Goal: Task Accomplishment & Management: Use online tool/utility

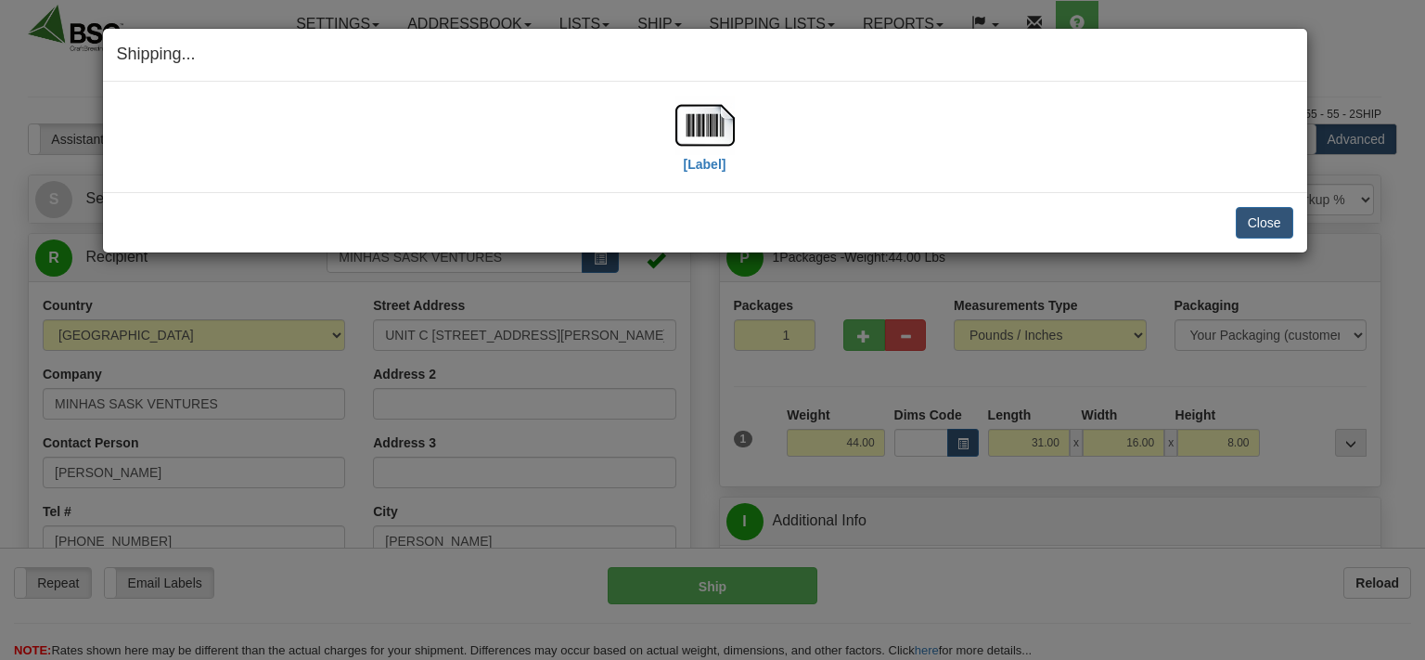
select select "0"
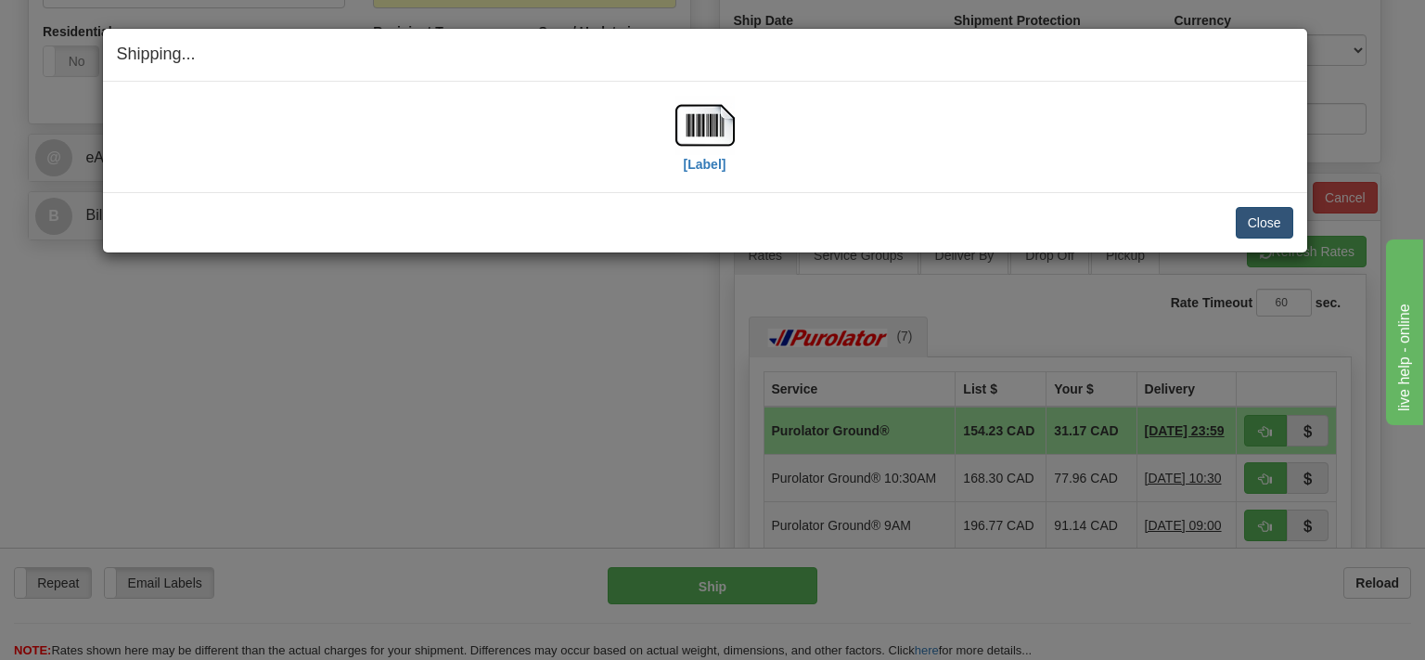
scroll to position [686, 0]
click at [1270, 221] on button "Close" at bounding box center [1265, 223] width 58 height 32
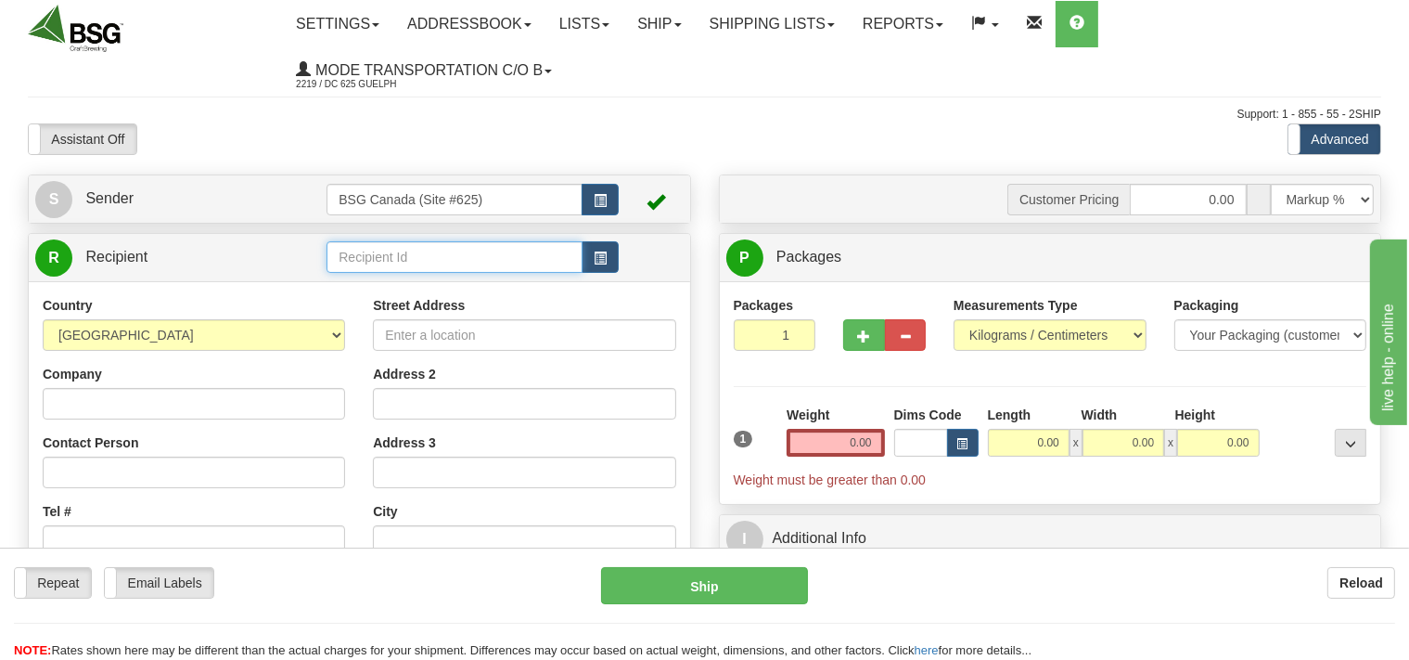
click at [422, 258] on input "text" at bounding box center [454, 257] width 255 height 32
click at [421, 289] on div "CIVIL POURS" at bounding box center [451, 286] width 238 height 20
type input "CIVIL POURS"
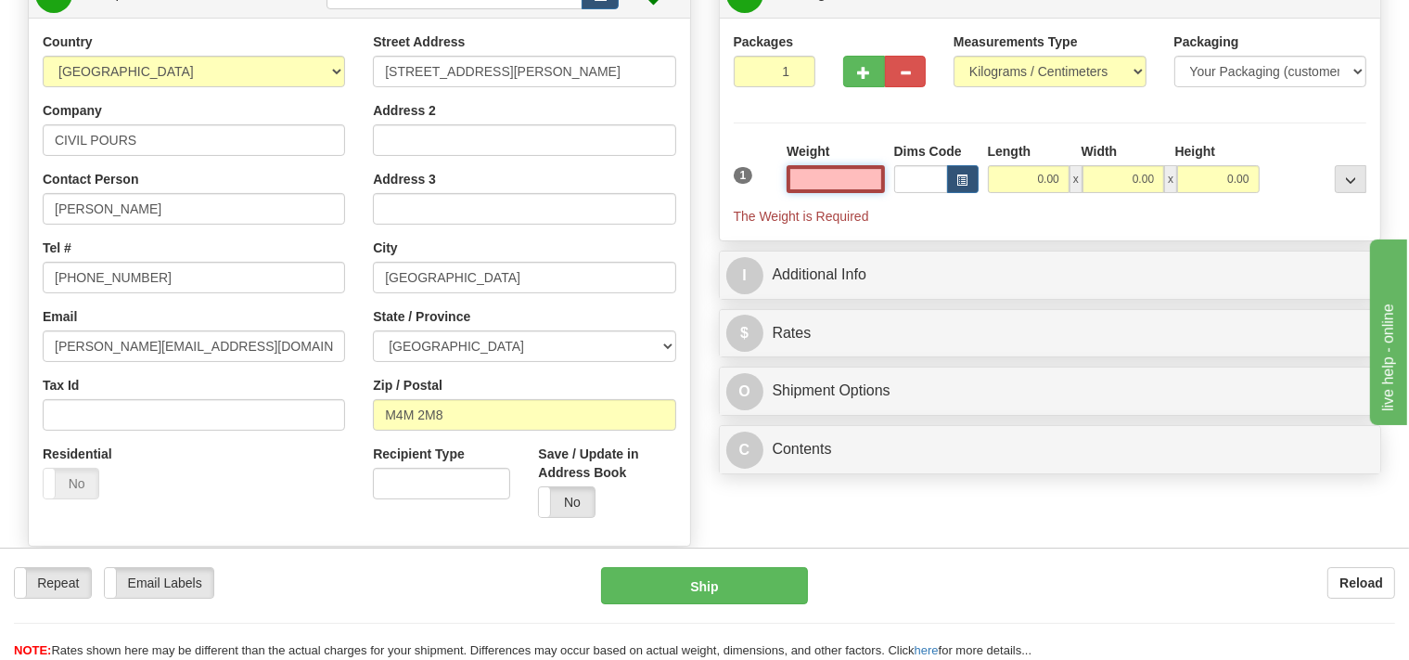
scroll to position [293, 0]
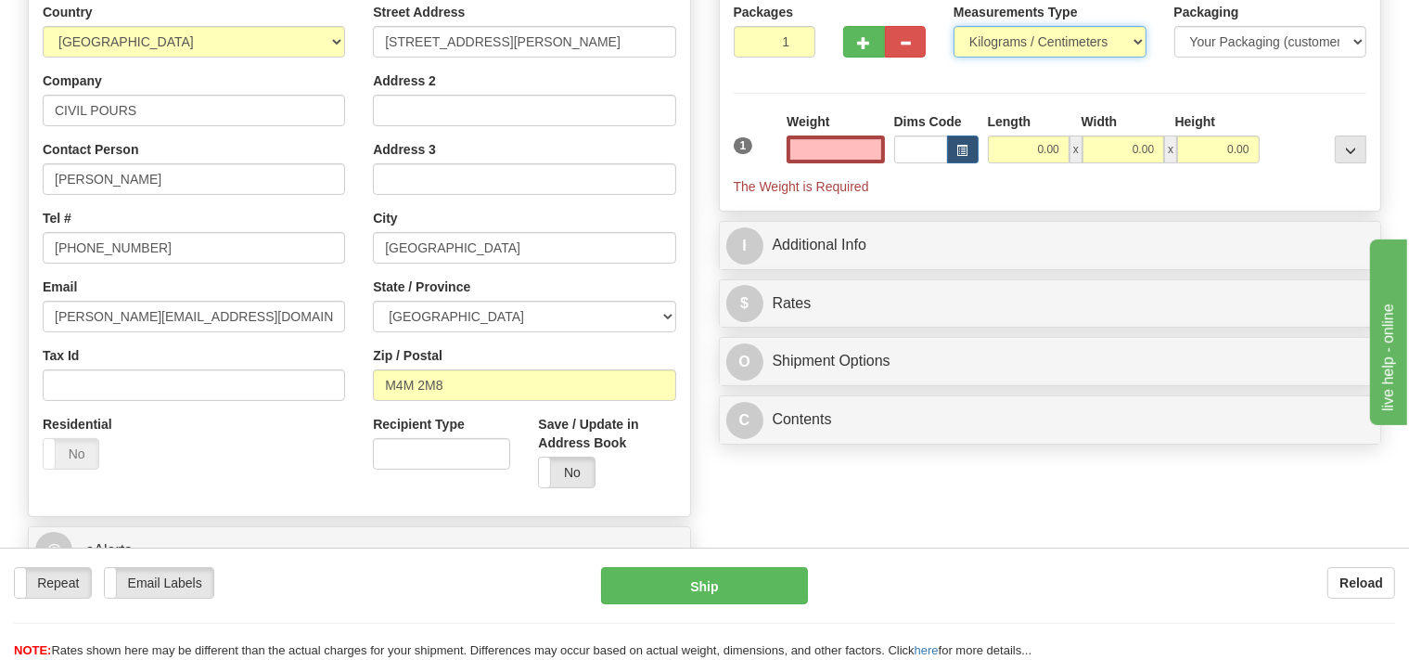
type input "0.00"
click at [954, 26] on select "Pounds / Inches Kilograms / Centimeters" at bounding box center [1050, 42] width 193 height 32
select select "0"
click option "Pounds / Inches" at bounding box center [0, 0] width 0 height 0
click at [841, 147] on input "0.00" at bounding box center [835, 149] width 97 height 28
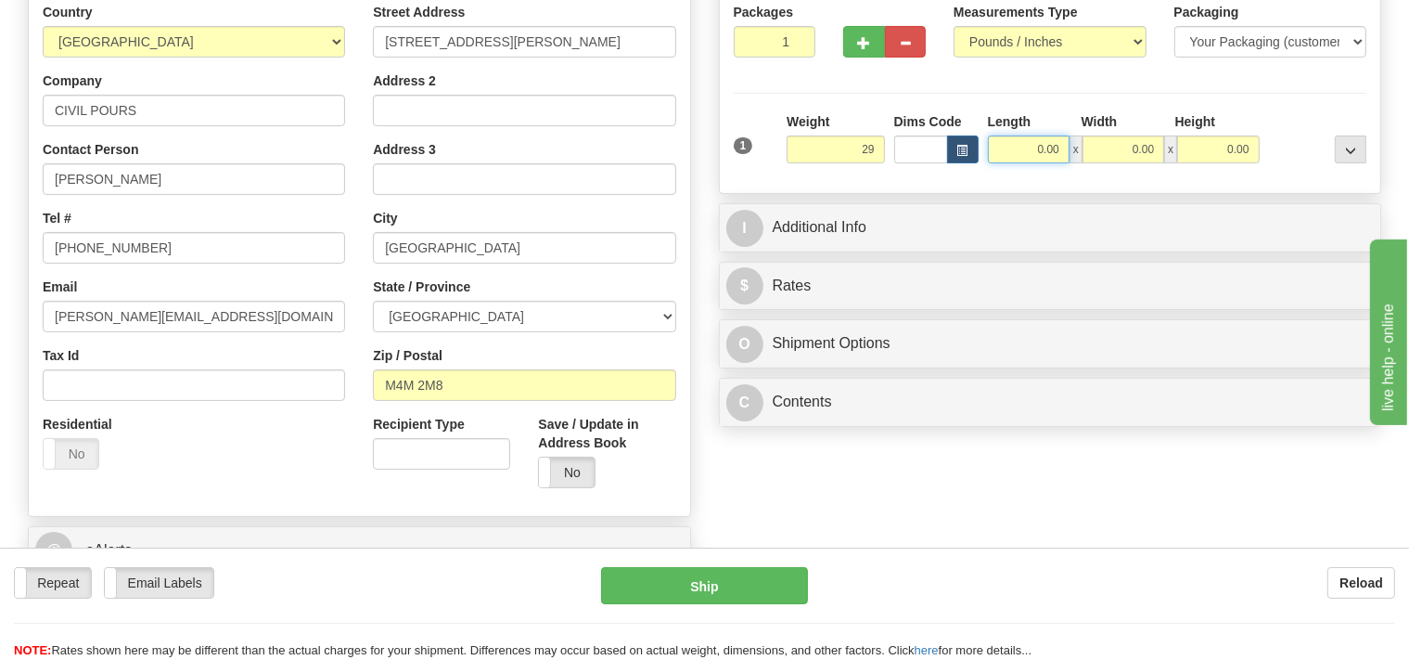
type input "29.00"
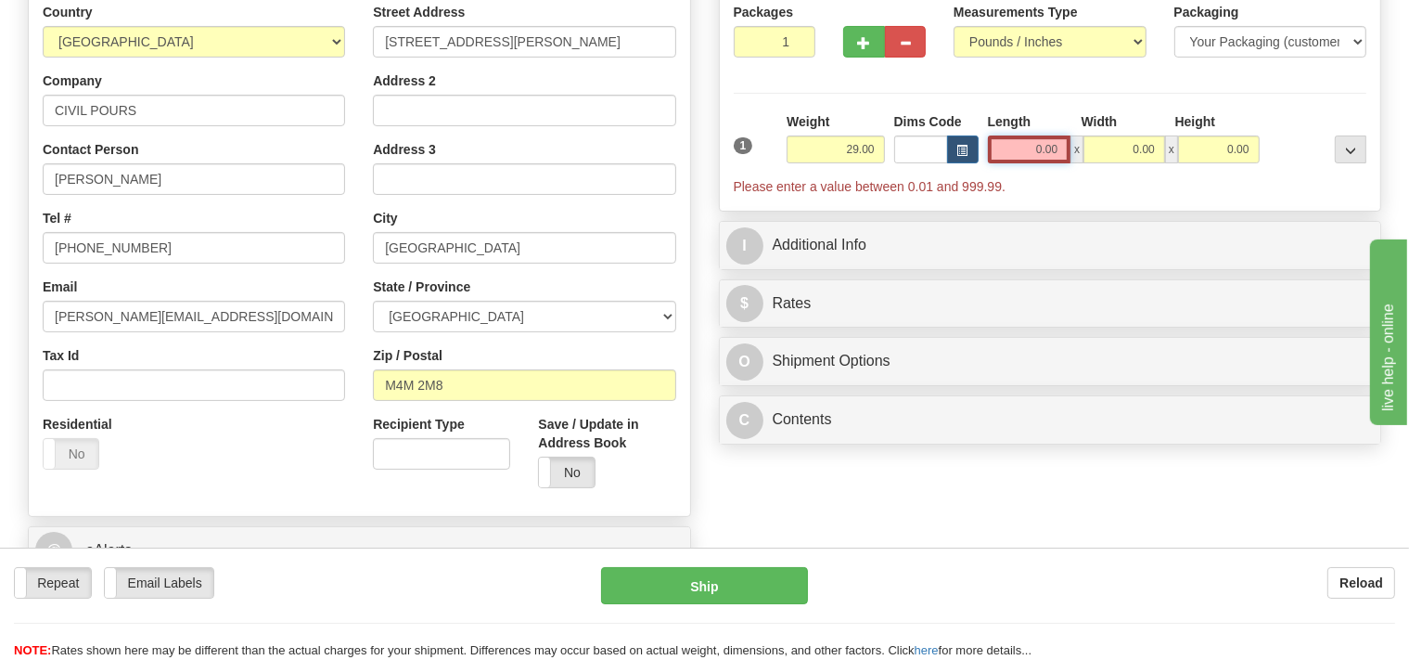
click at [1019, 156] on input "0.00" at bounding box center [1029, 149] width 83 height 28
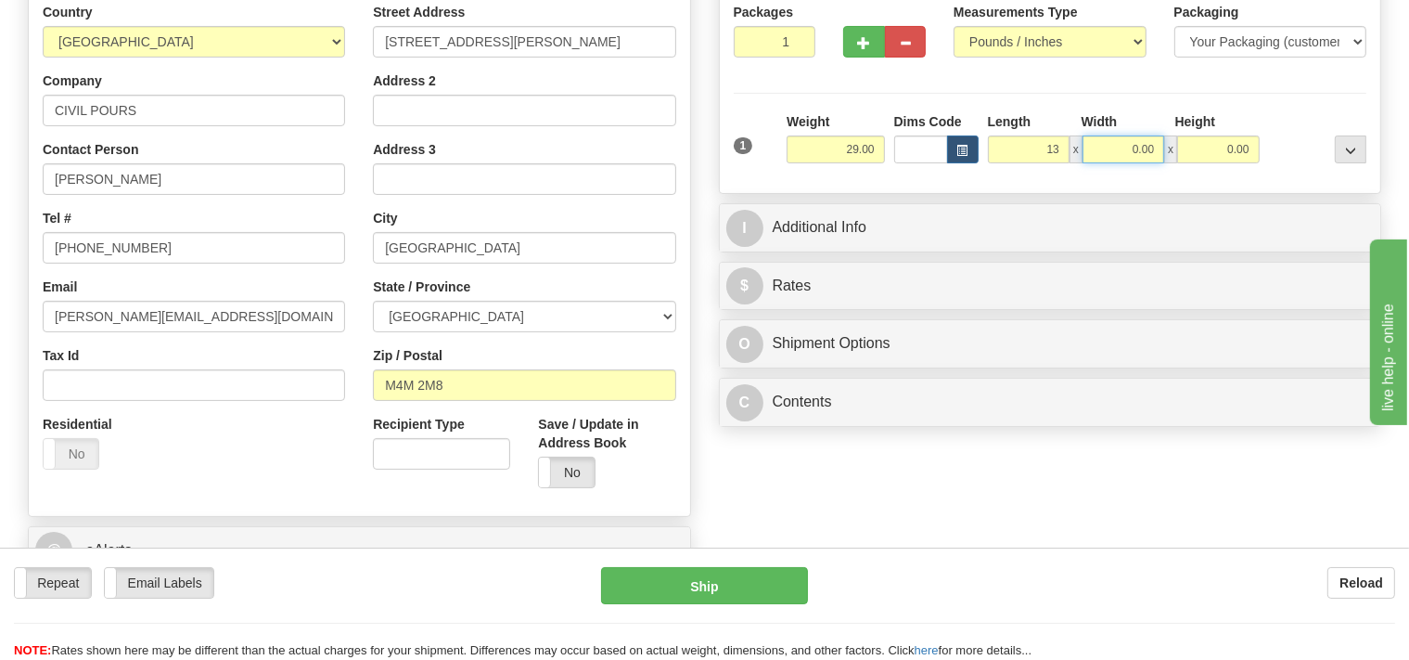
type input "13.00"
click at [1124, 146] on input "0.00" at bounding box center [1124, 149] width 82 height 28
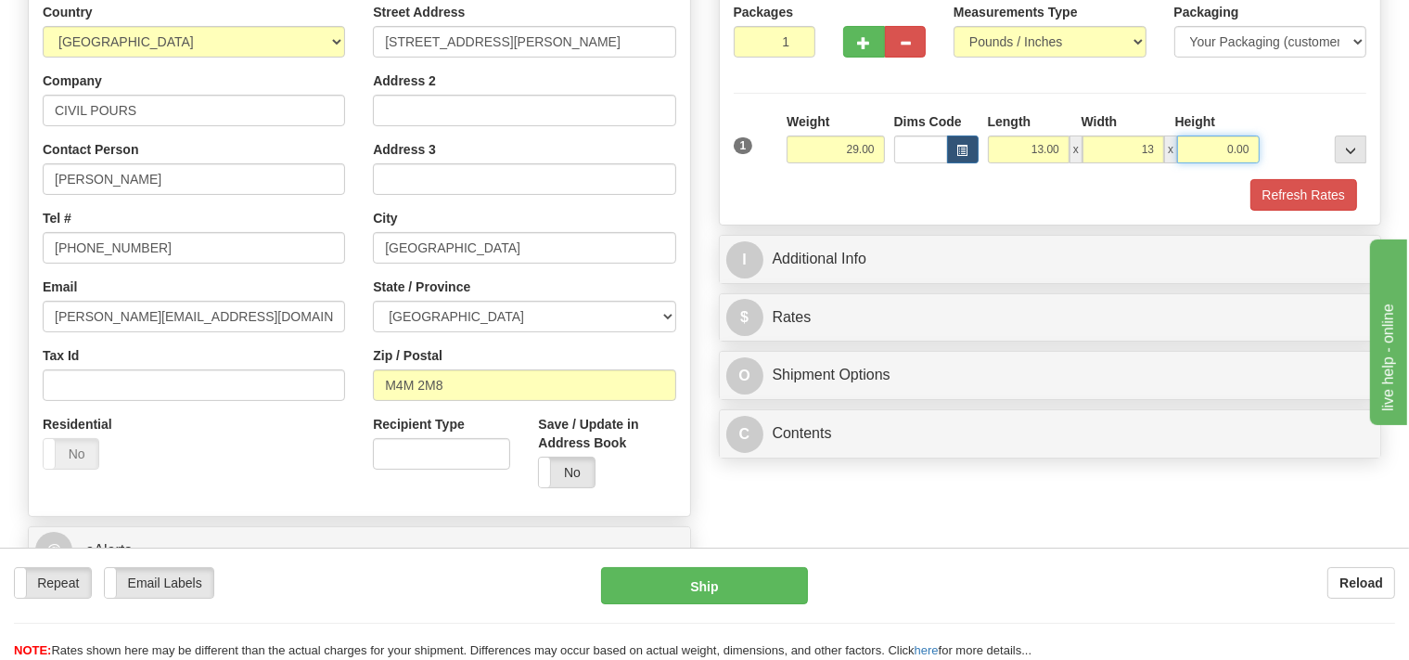
type input "13.00"
click at [1201, 145] on input "0.00" at bounding box center [1218, 149] width 82 height 28
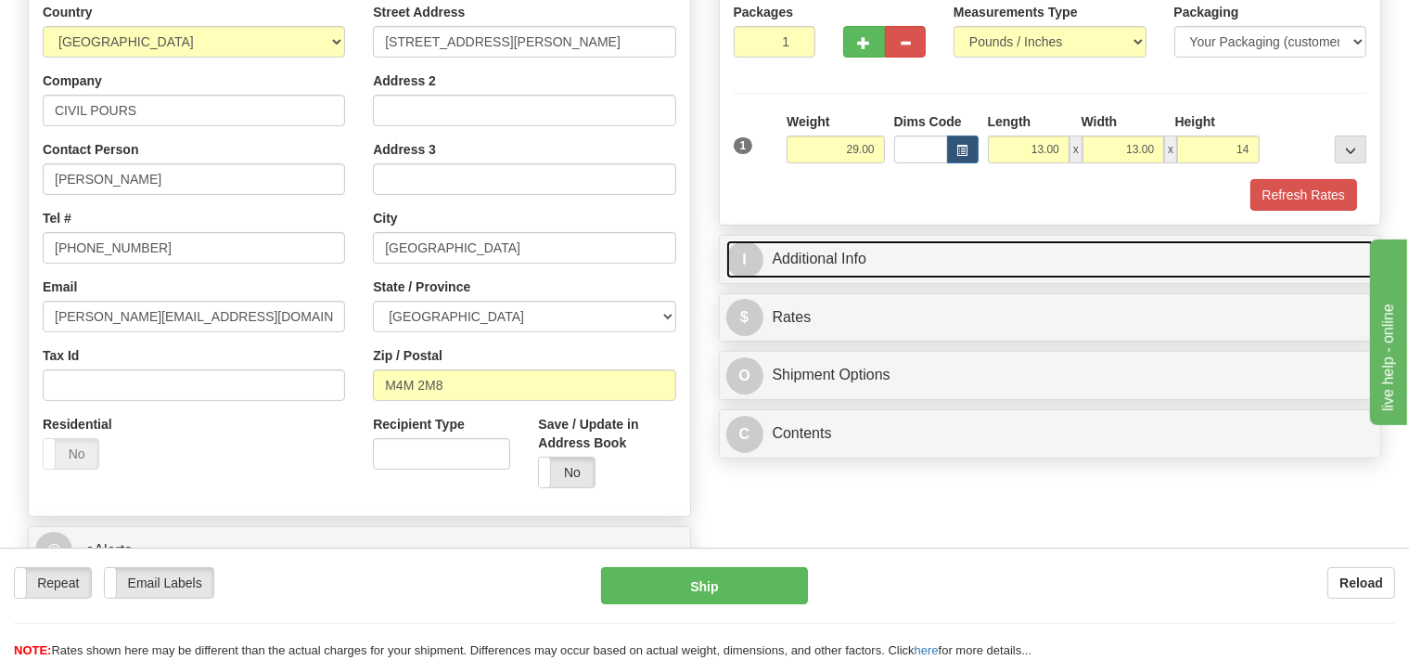
type input "14.00"
click at [876, 249] on link "I Additional Info" at bounding box center [1050, 259] width 648 height 38
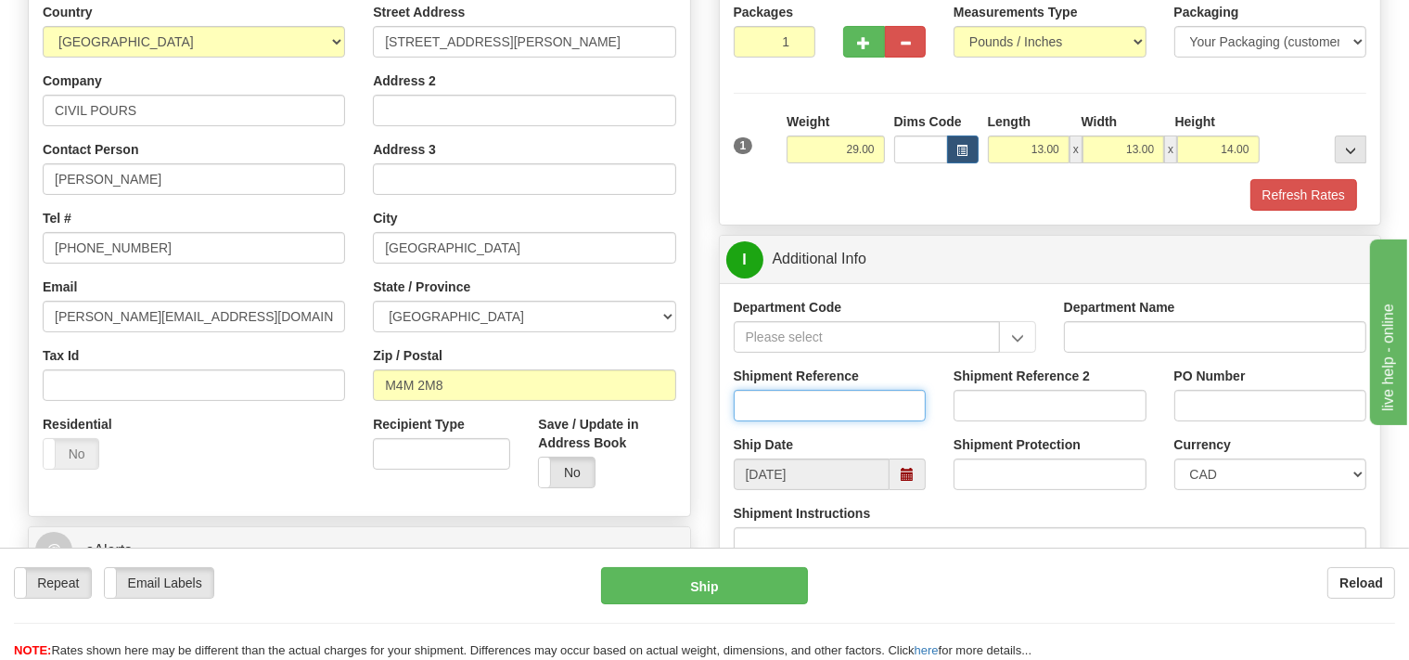
click at [794, 400] on input "Shipment Reference" at bounding box center [830, 406] width 193 height 32
type input "SO170-148946"
click at [1302, 194] on button "Refresh Rates" at bounding box center [1304, 195] width 107 height 32
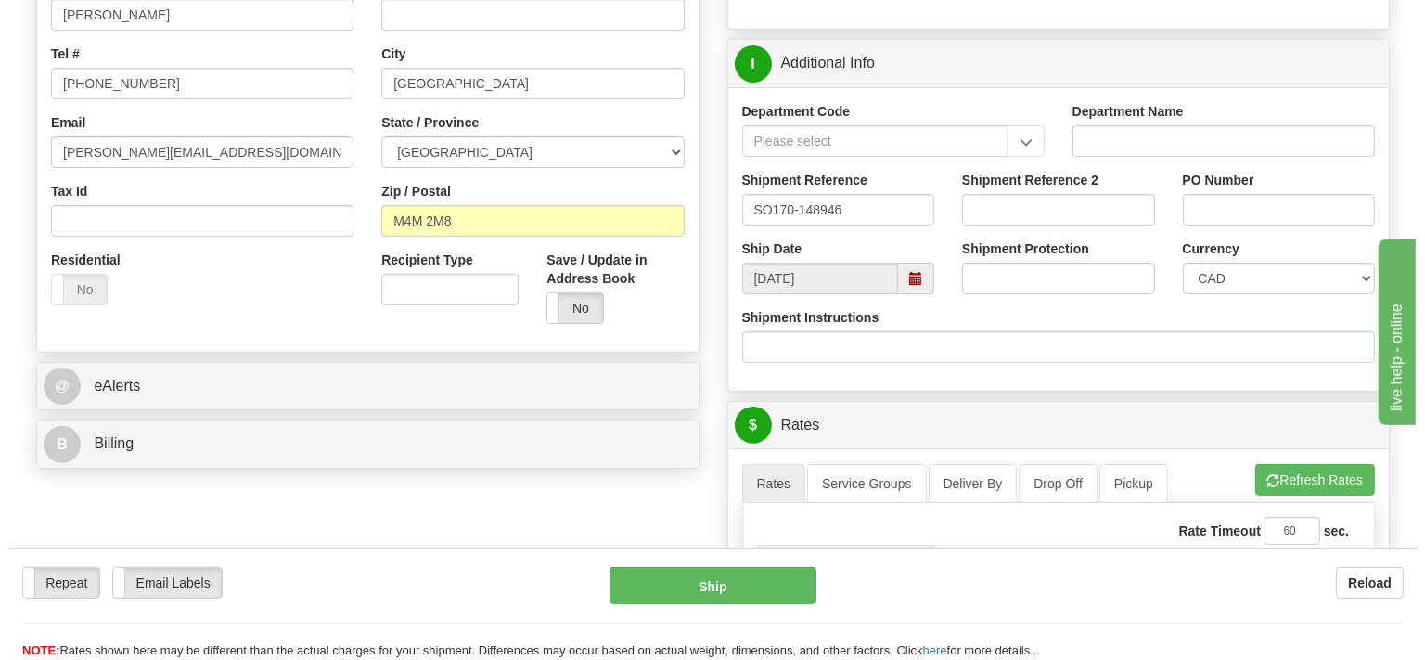
scroll to position [587, 0]
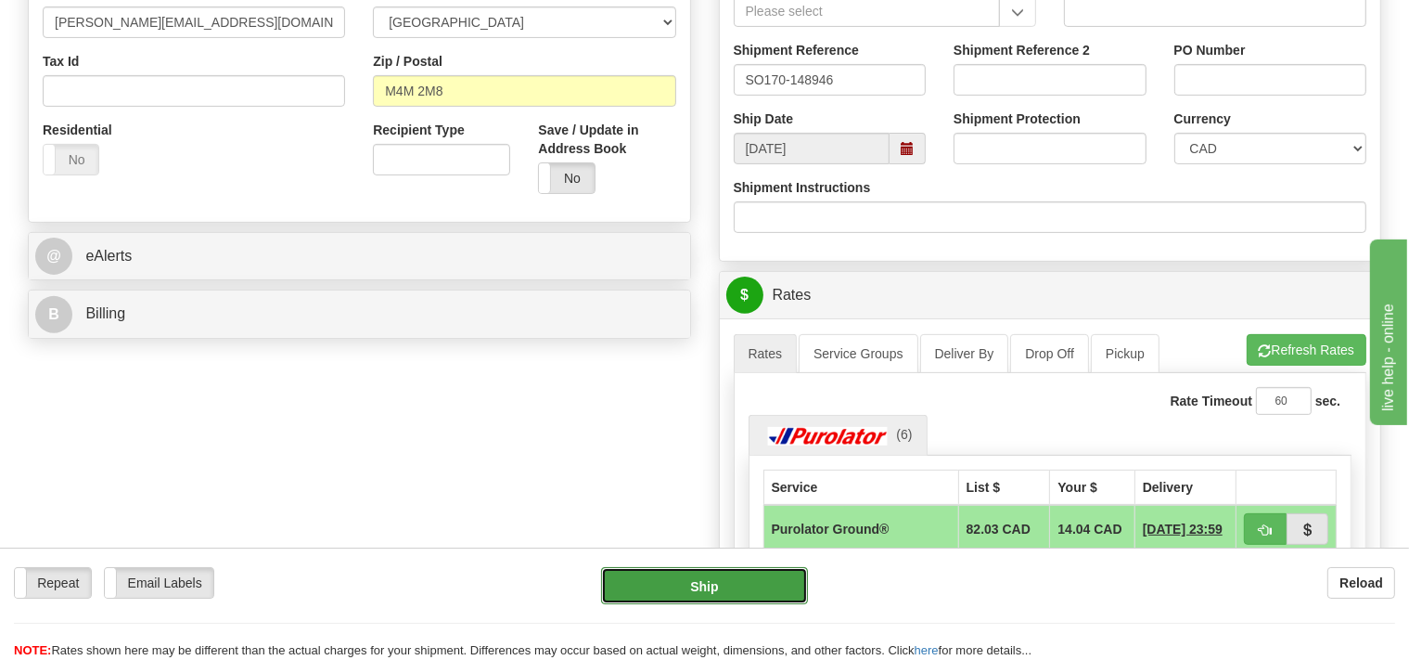
click at [751, 579] on button "Ship" at bounding box center [704, 585] width 207 height 37
type input "260"
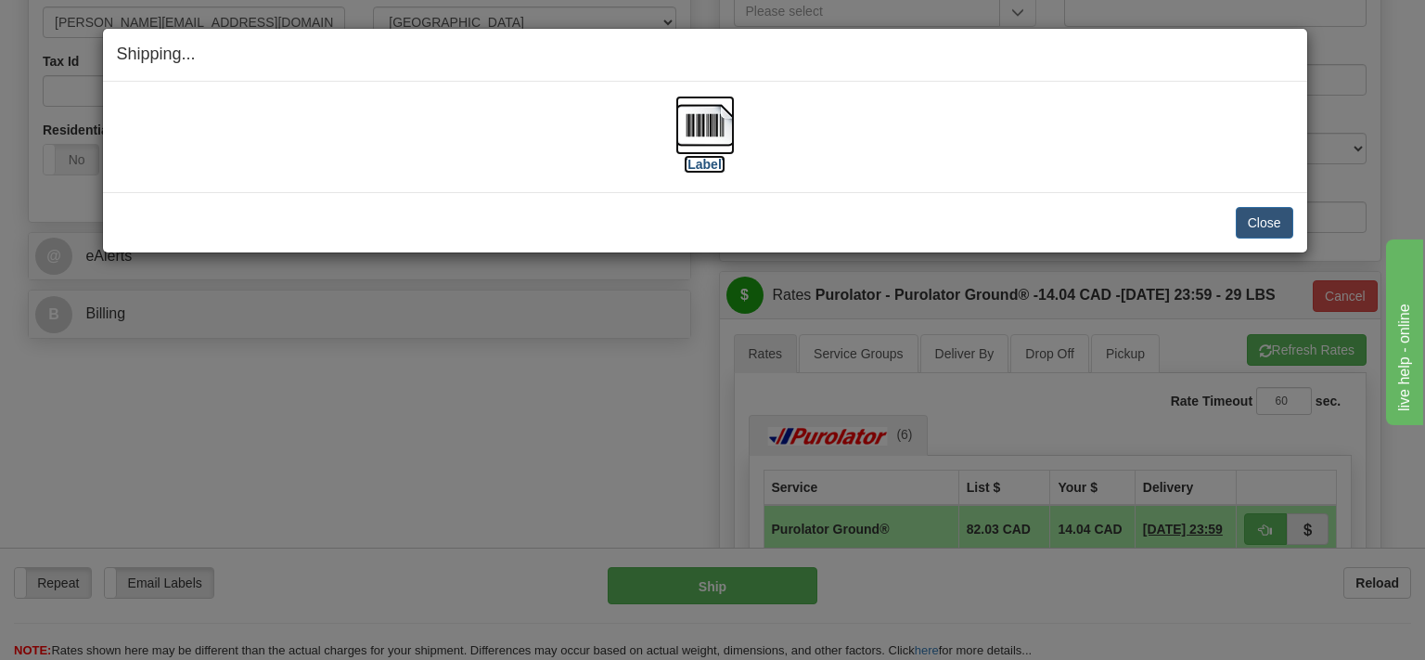
click at [709, 135] on img at bounding box center [704, 125] width 59 height 59
